Goal: Transaction & Acquisition: Download file/media

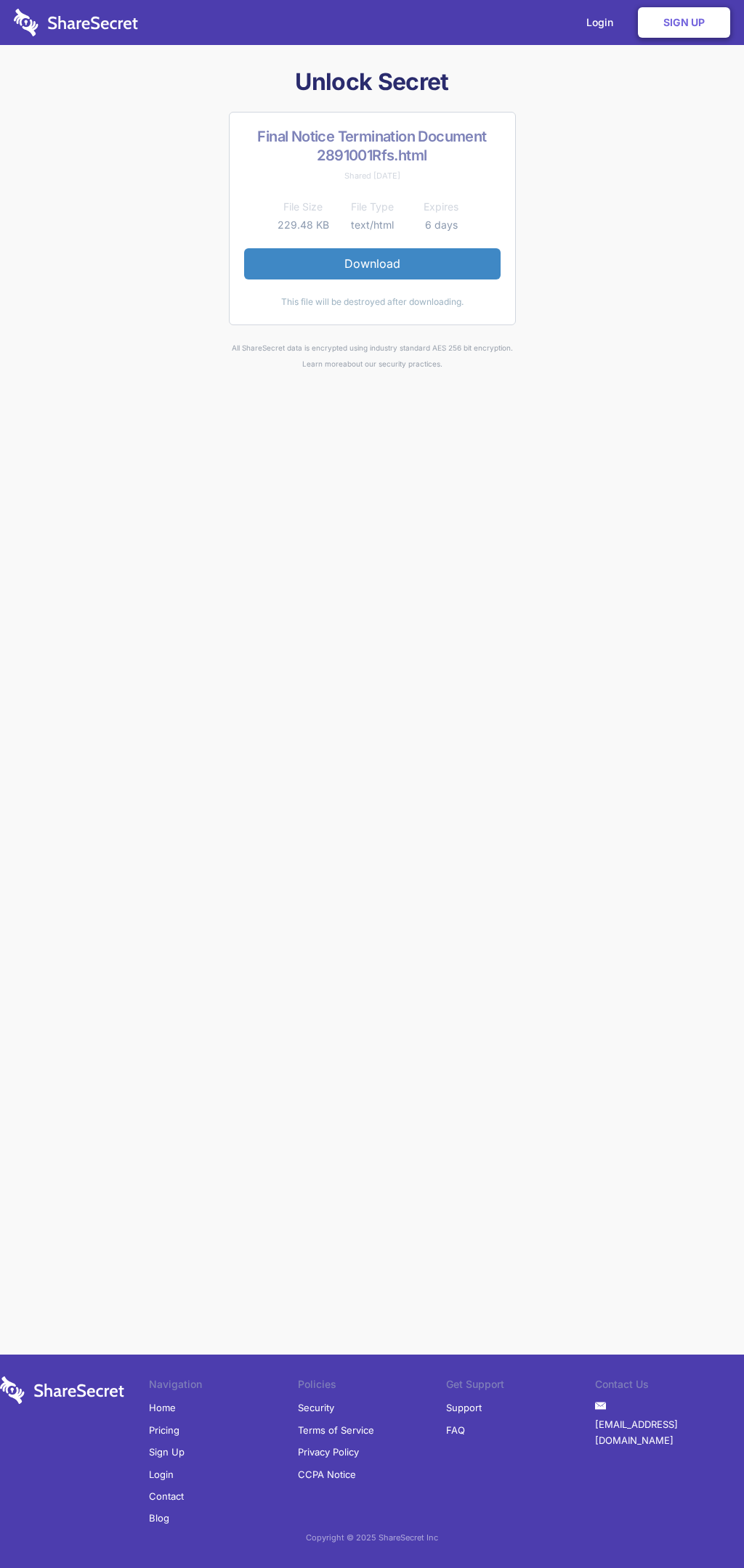
click at [372, 264] on link "Download" at bounding box center [372, 264] width 256 height 30
